Goal: Navigation & Orientation: Find specific page/section

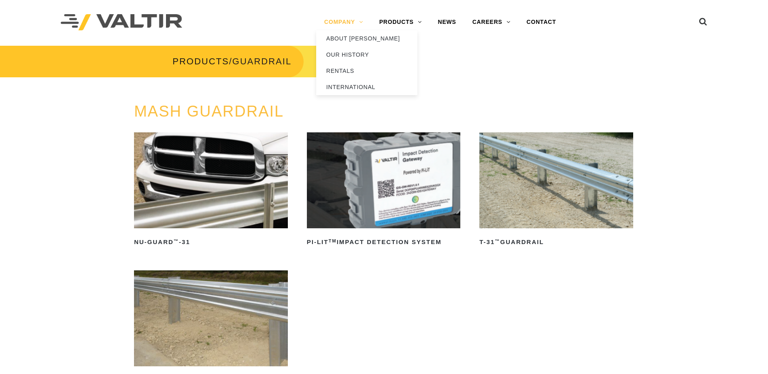
click at [339, 22] on link "COMPANY" at bounding box center [343, 22] width 55 height 16
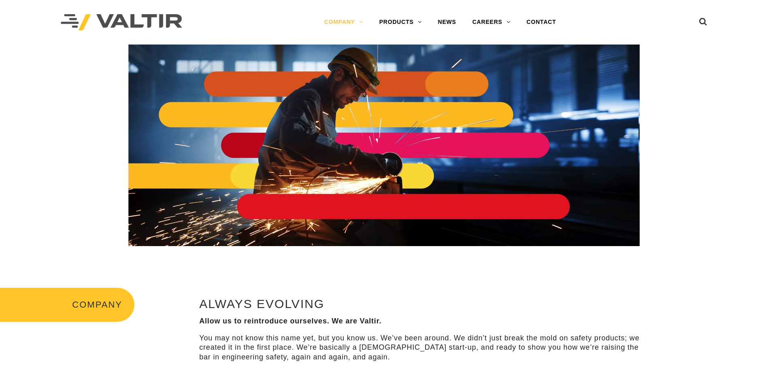
click at [145, 16] on img at bounding box center [121, 22] width 121 height 17
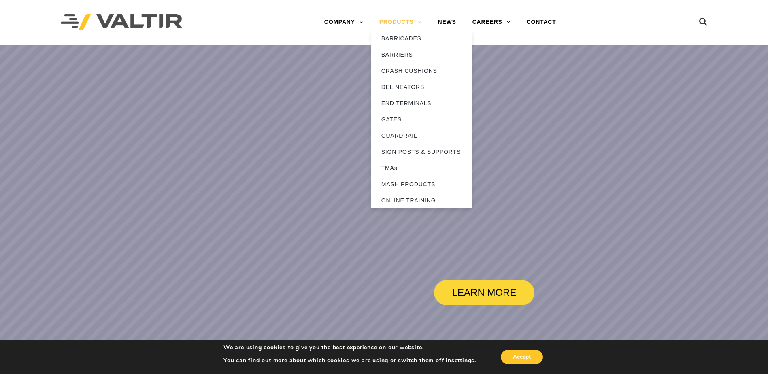
click at [410, 22] on link "PRODUCTS" at bounding box center [400, 22] width 59 height 16
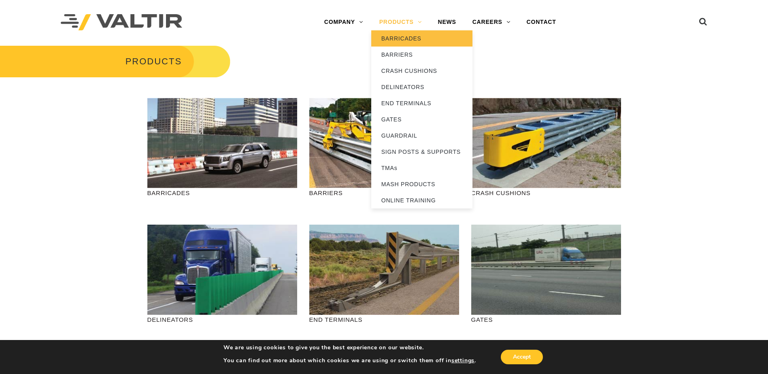
click at [408, 39] on link "BARRICADES" at bounding box center [421, 38] width 101 height 16
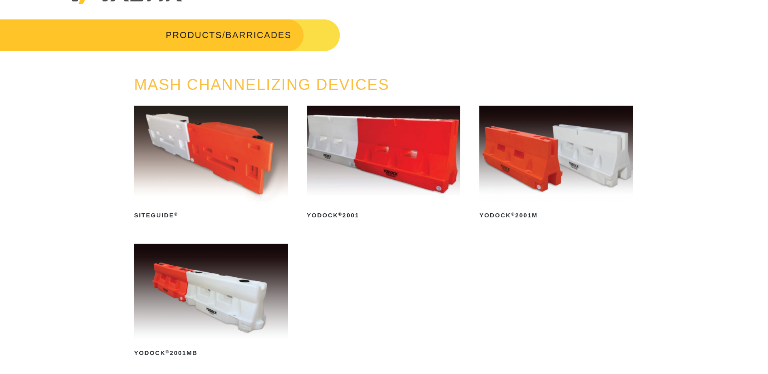
scroll to position [40, 0]
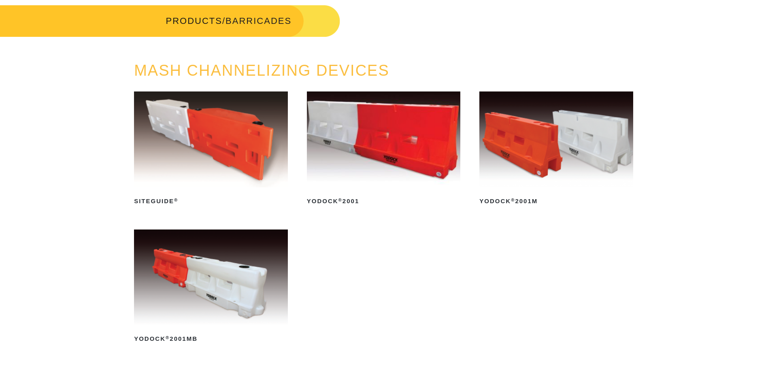
click at [230, 270] on img at bounding box center [211, 278] width 154 height 96
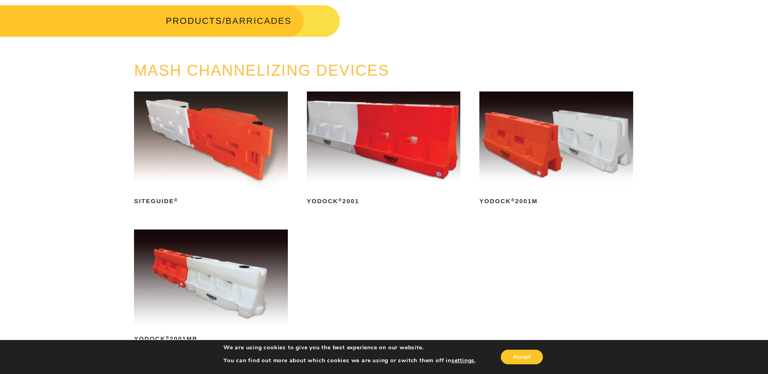
scroll to position [50, 0]
